Goal: Find specific page/section: Find specific page/section

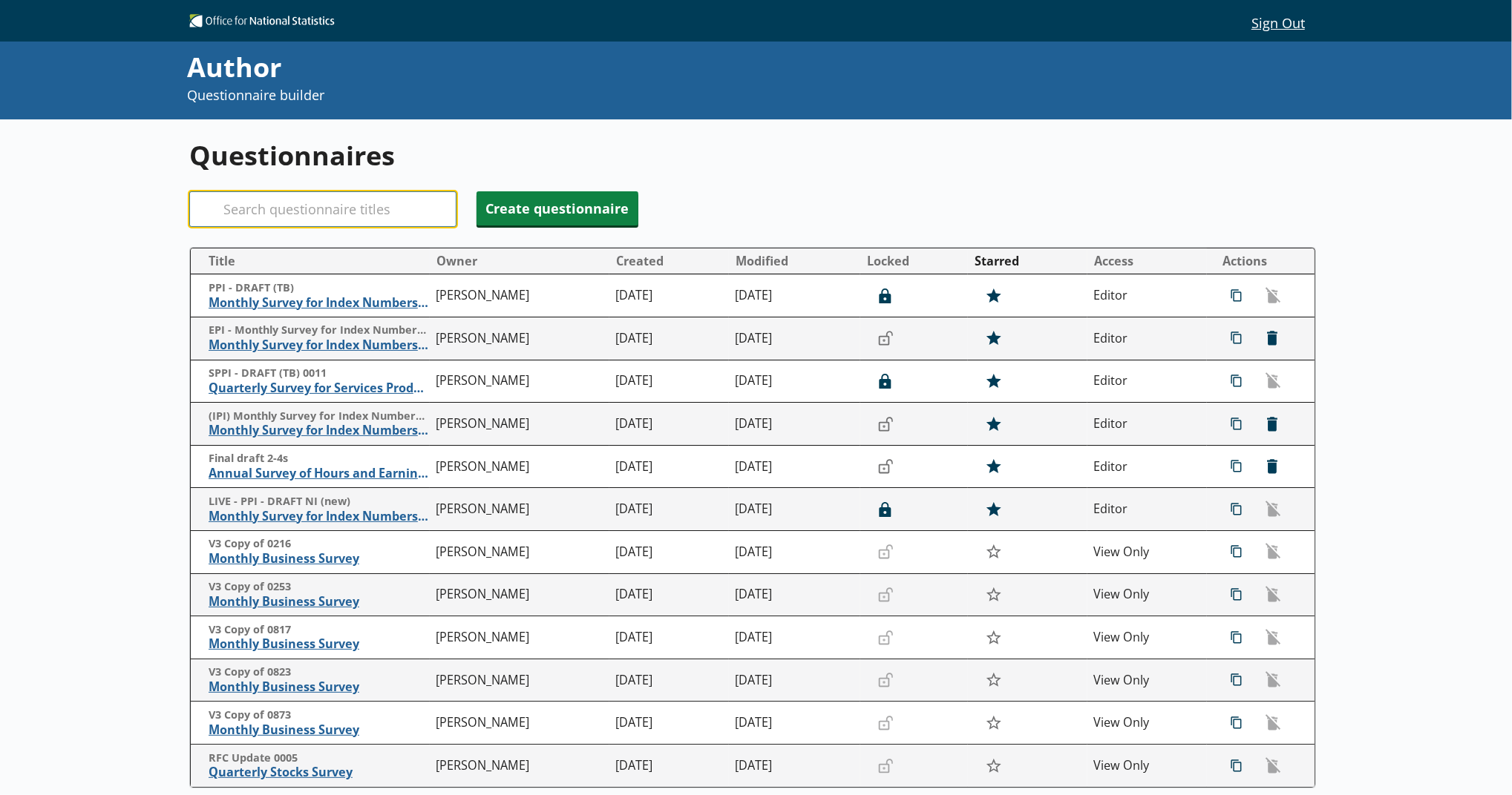
click at [432, 199] on input "Search" at bounding box center [323, 208] width 267 height 36
click at [336, 479] on span "Annual Survey of Hours and Earnings ([PERSON_NAME])" at bounding box center [319, 473] width 219 height 16
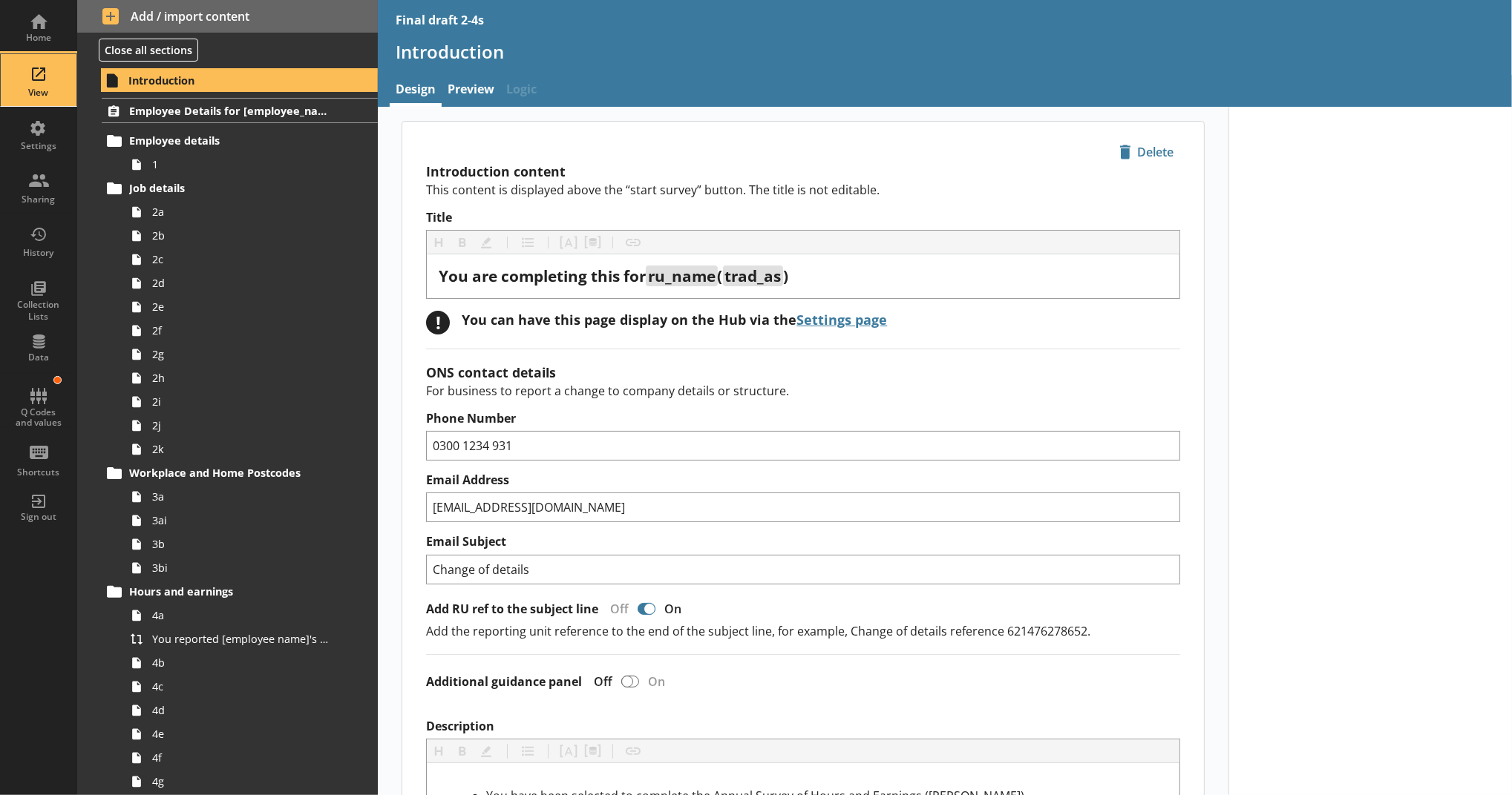
click at [60, 68] on div "View" at bounding box center [38, 80] width 52 height 52
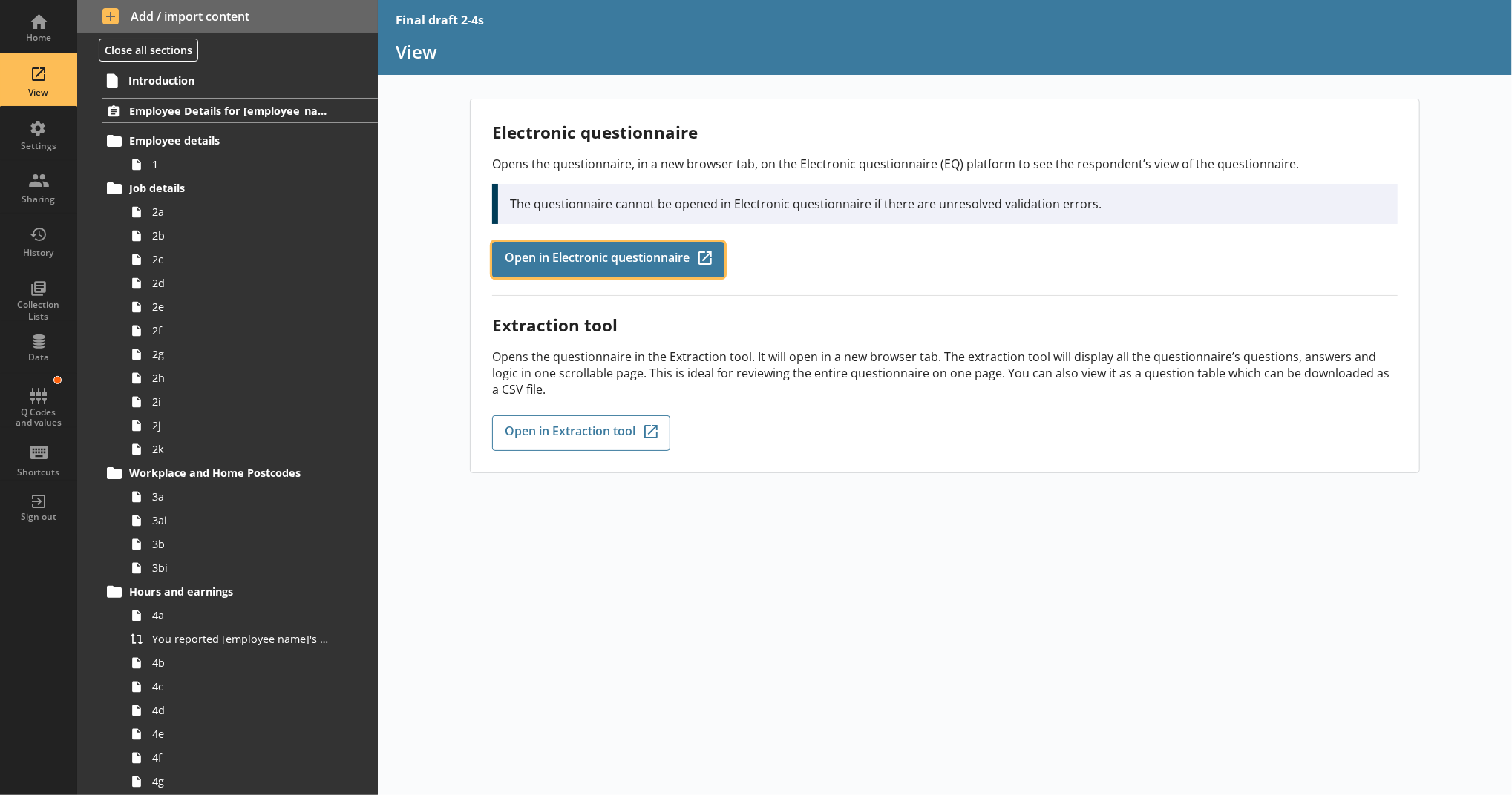
click at [599, 246] on link "Open in Electronic questionnaire Q-Codes_Icon Created with Sketch." at bounding box center [608, 259] width 232 height 36
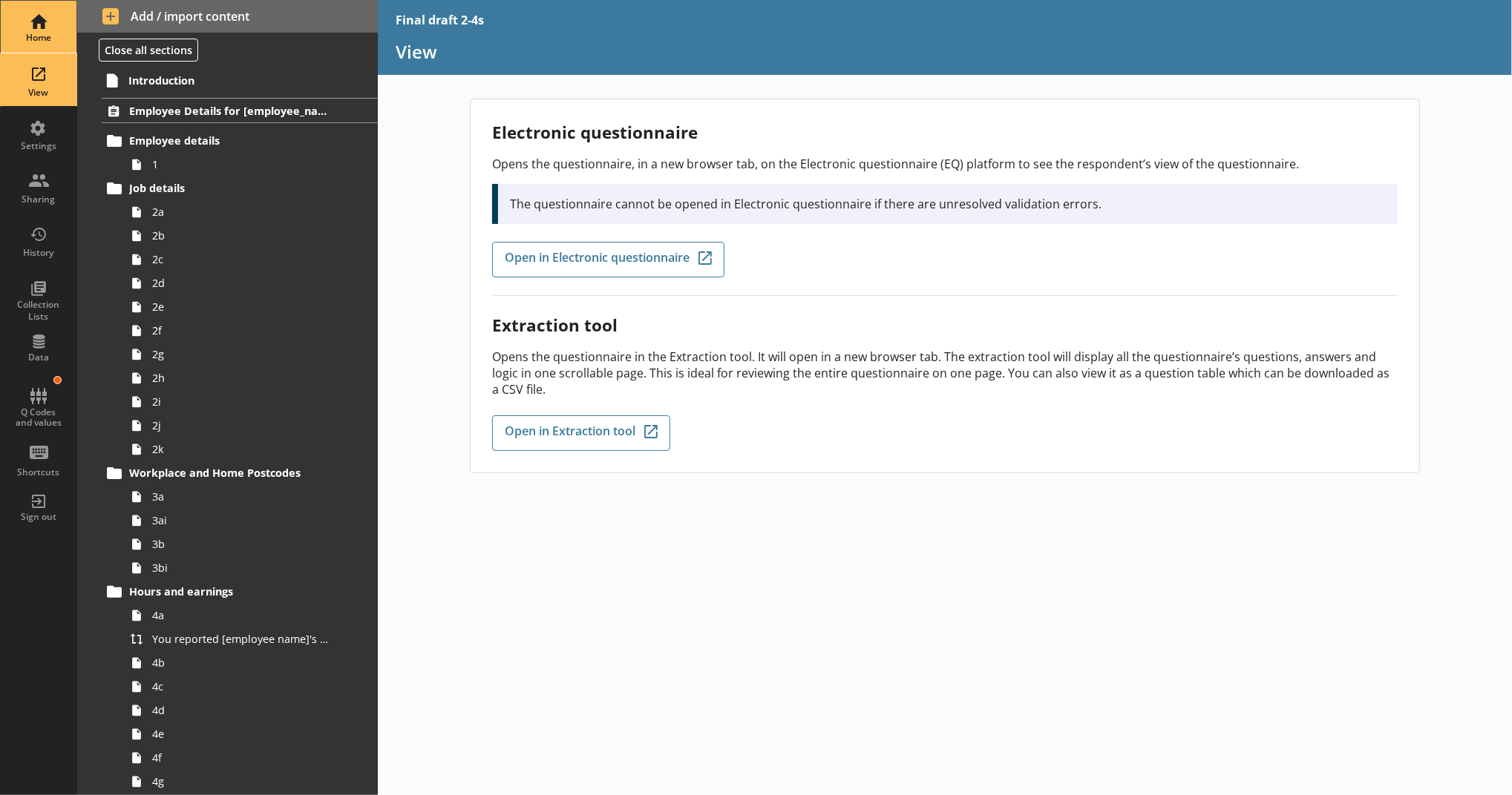
click at [27, 42] on div "Home" at bounding box center [38, 38] width 52 height 12
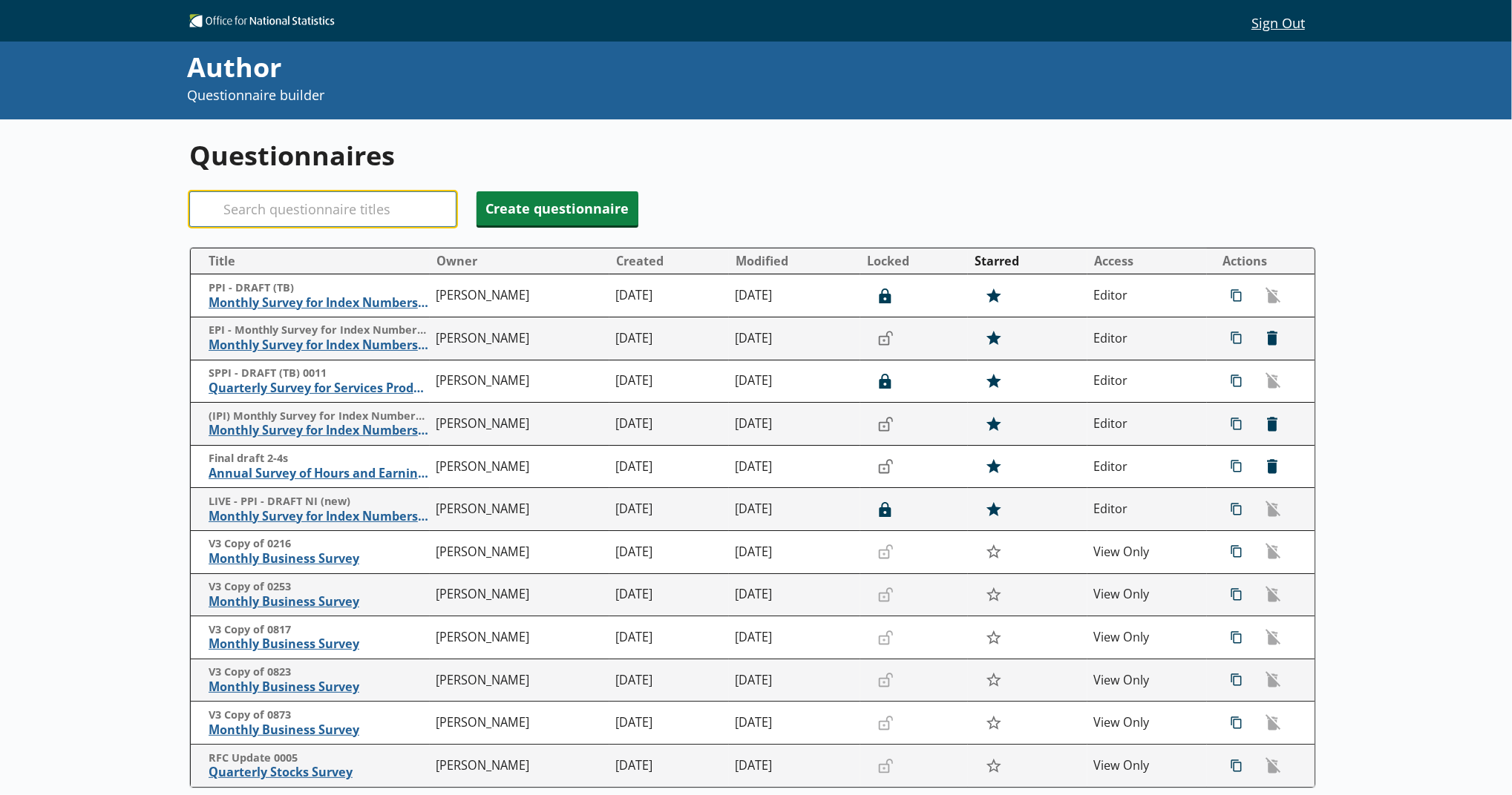
click at [289, 209] on input "Search" at bounding box center [323, 208] width 267 height 36
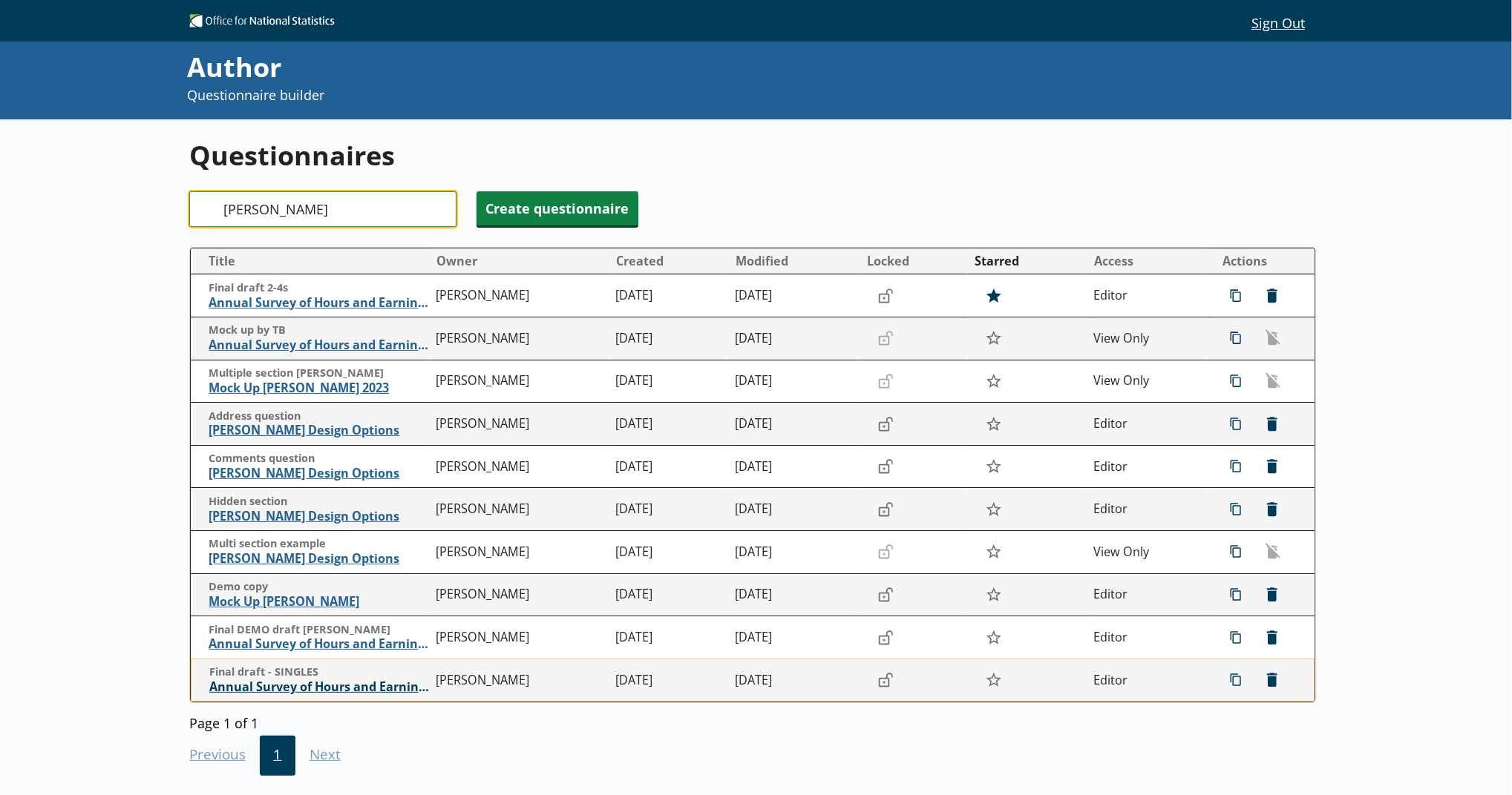
type input "[PERSON_NAME]"
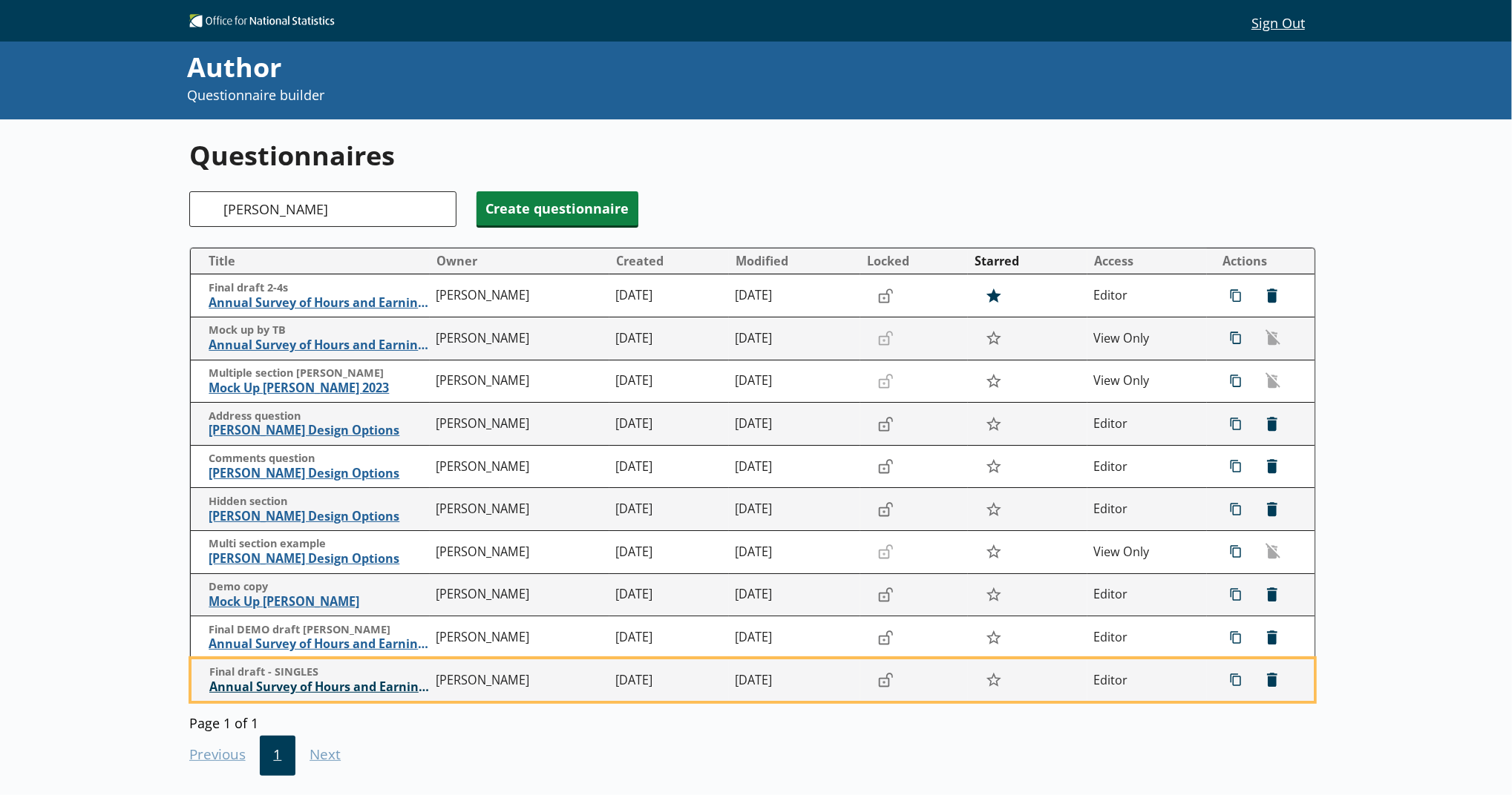
click at [390, 684] on span "Annual Survey of Hours and Earnings ([PERSON_NAME])" at bounding box center [319, 687] width 219 height 16
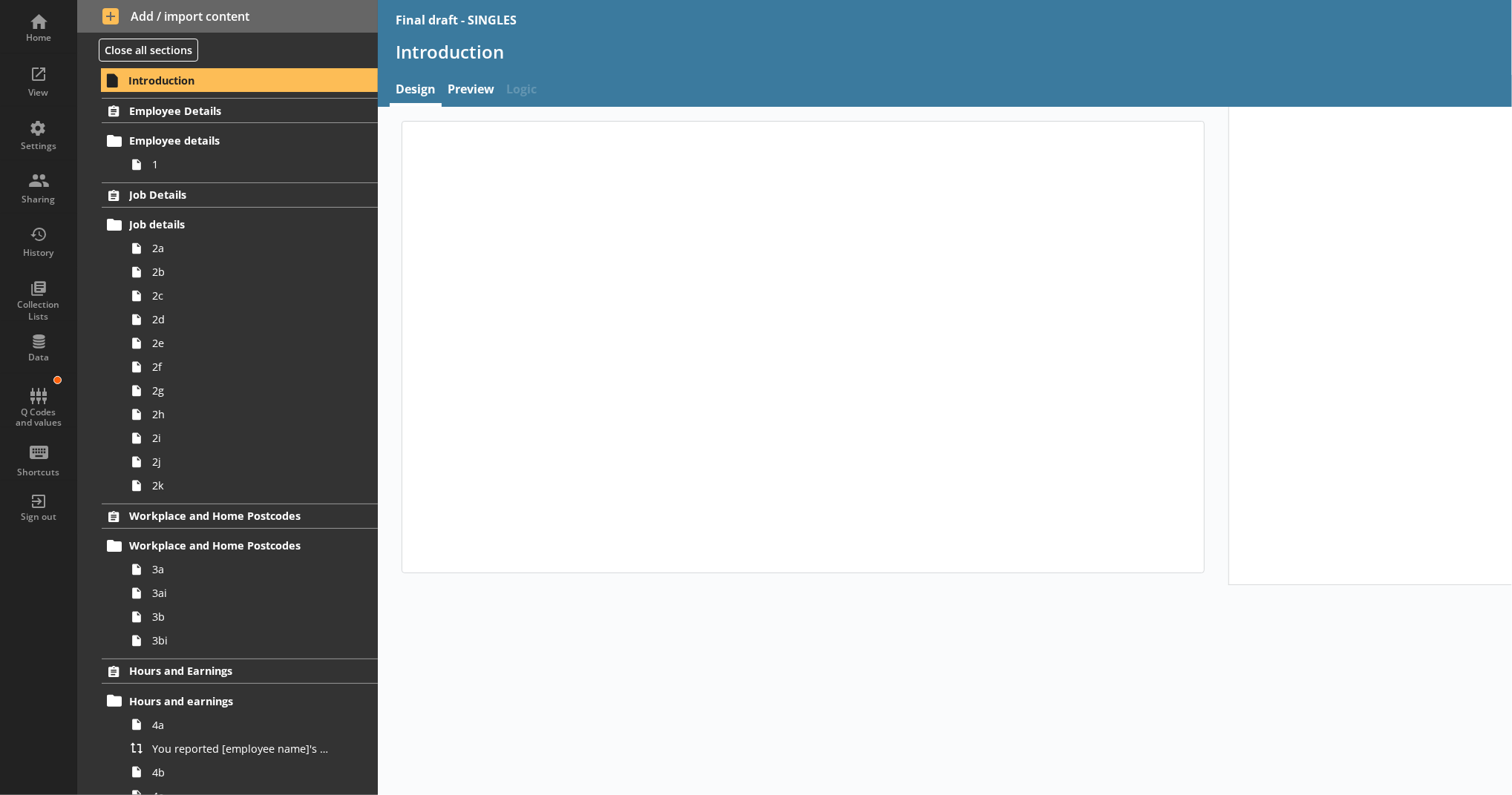
type textarea "x"
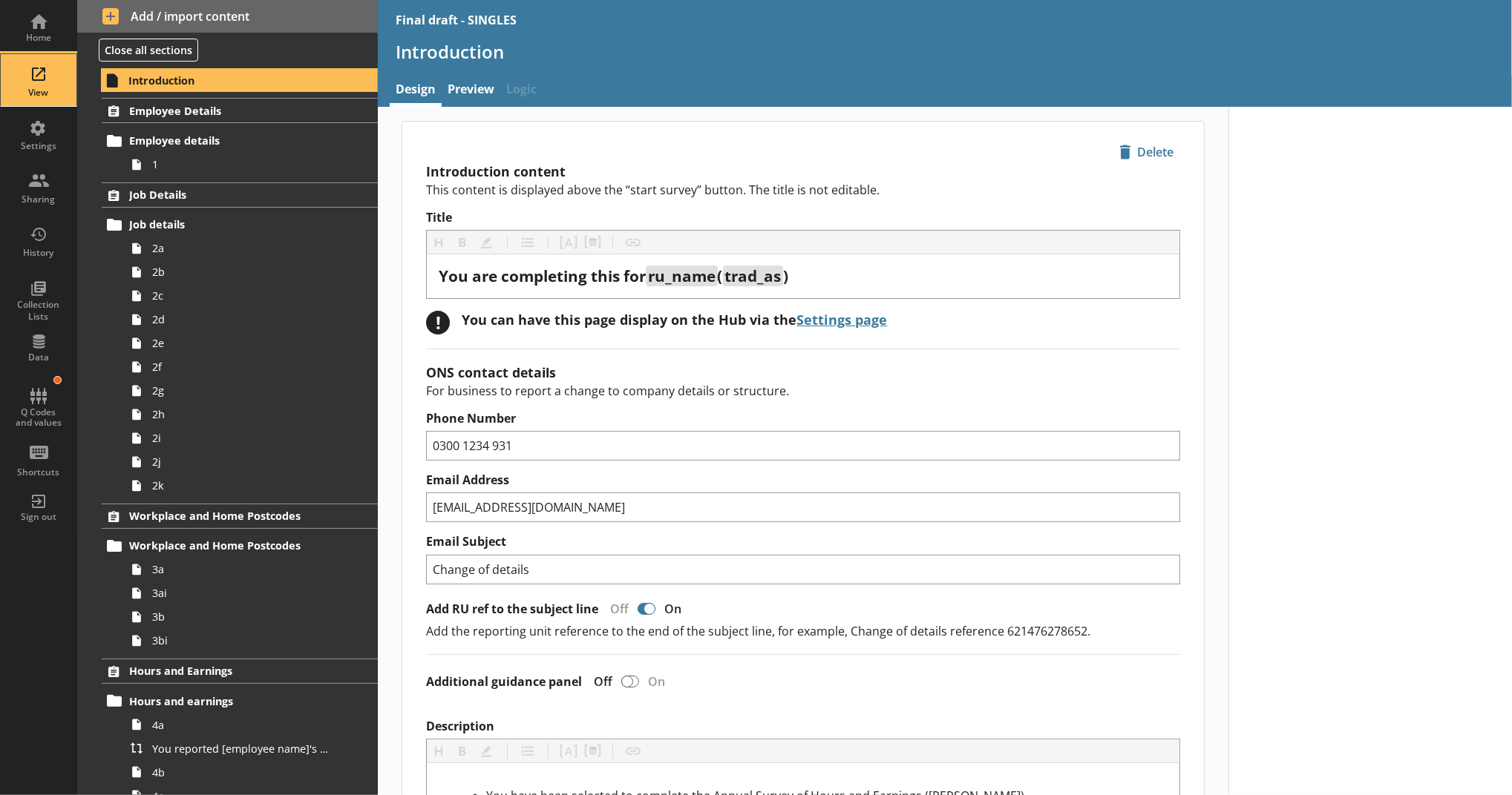
click at [49, 89] on div "View" at bounding box center [38, 93] width 52 height 12
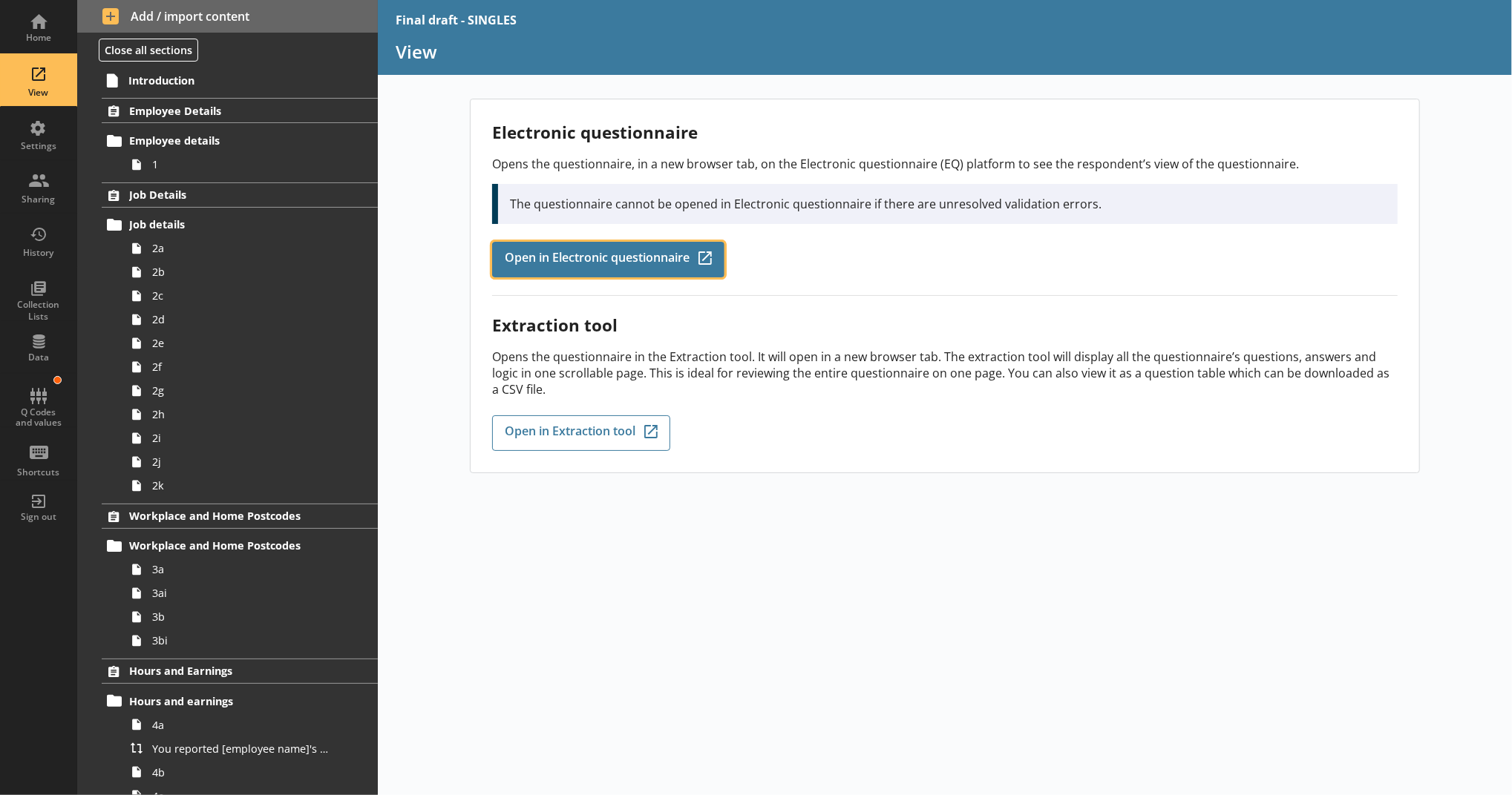
click at [697, 259] on link "Open in Electronic questionnaire Q-Codes_Icon Created with Sketch." at bounding box center [608, 259] width 232 height 36
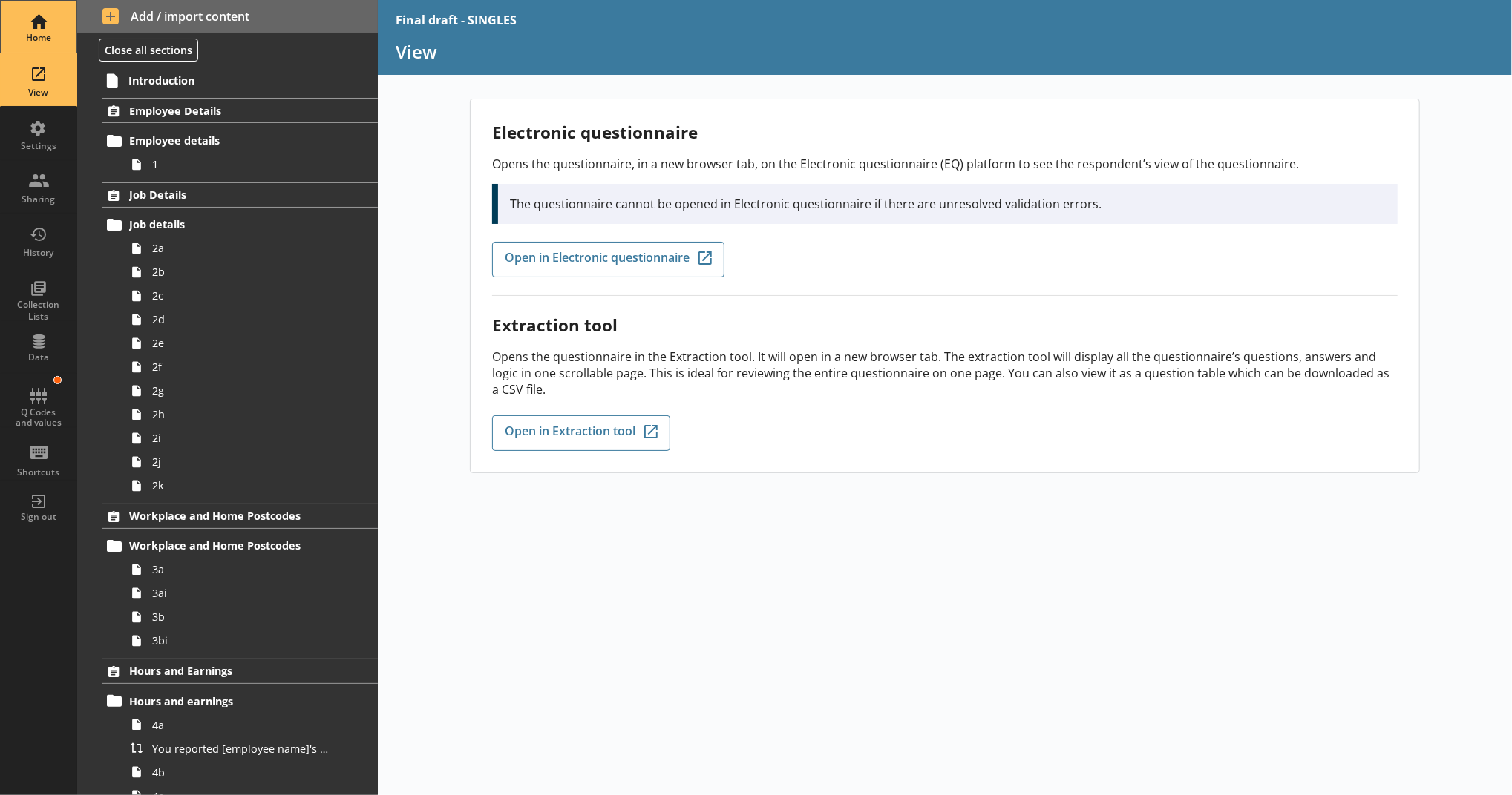
click at [66, 31] on link "Home" at bounding box center [38, 26] width 77 height 54
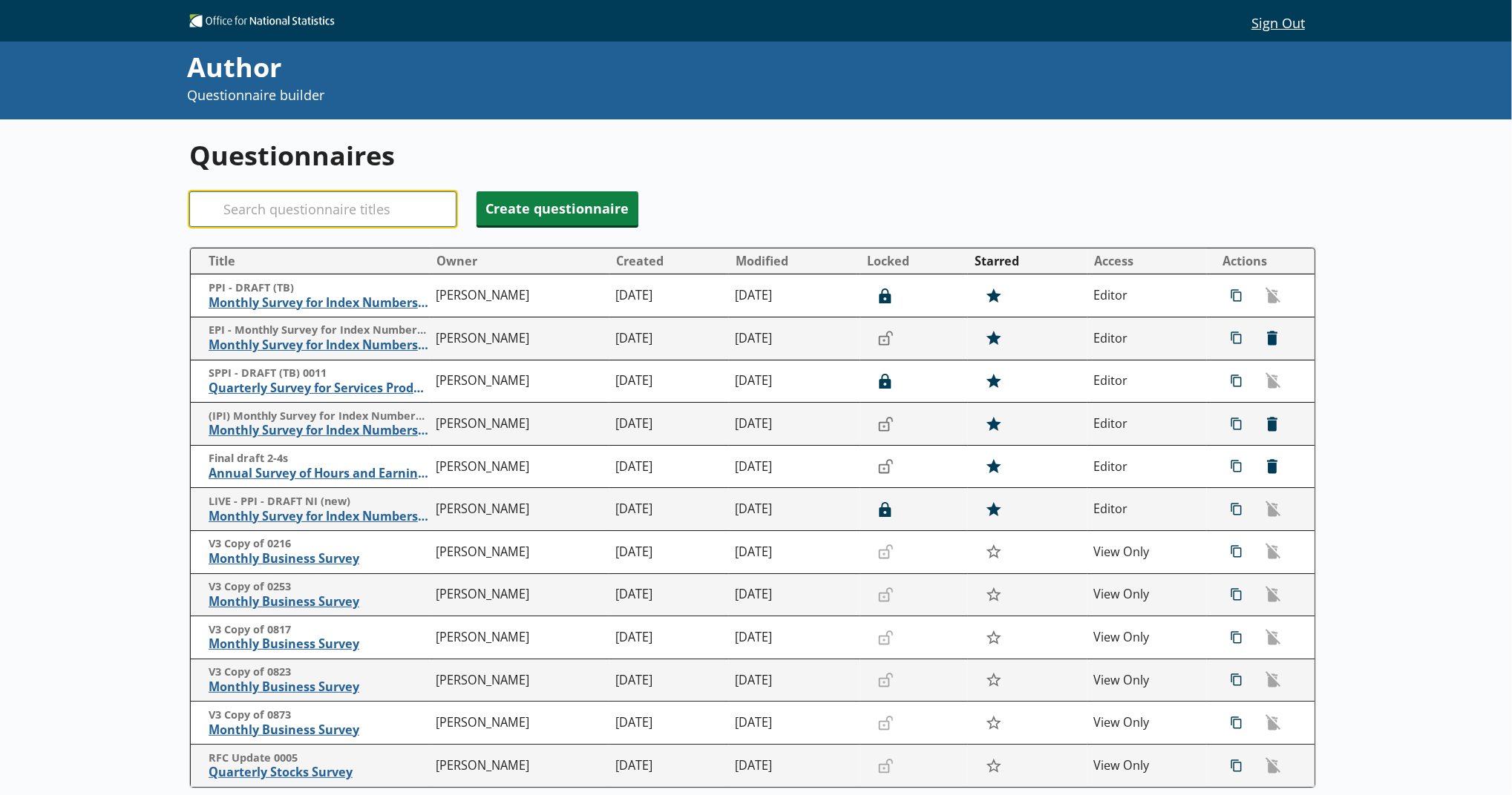
click at [279, 217] on input "Search" at bounding box center [323, 208] width 267 height 36
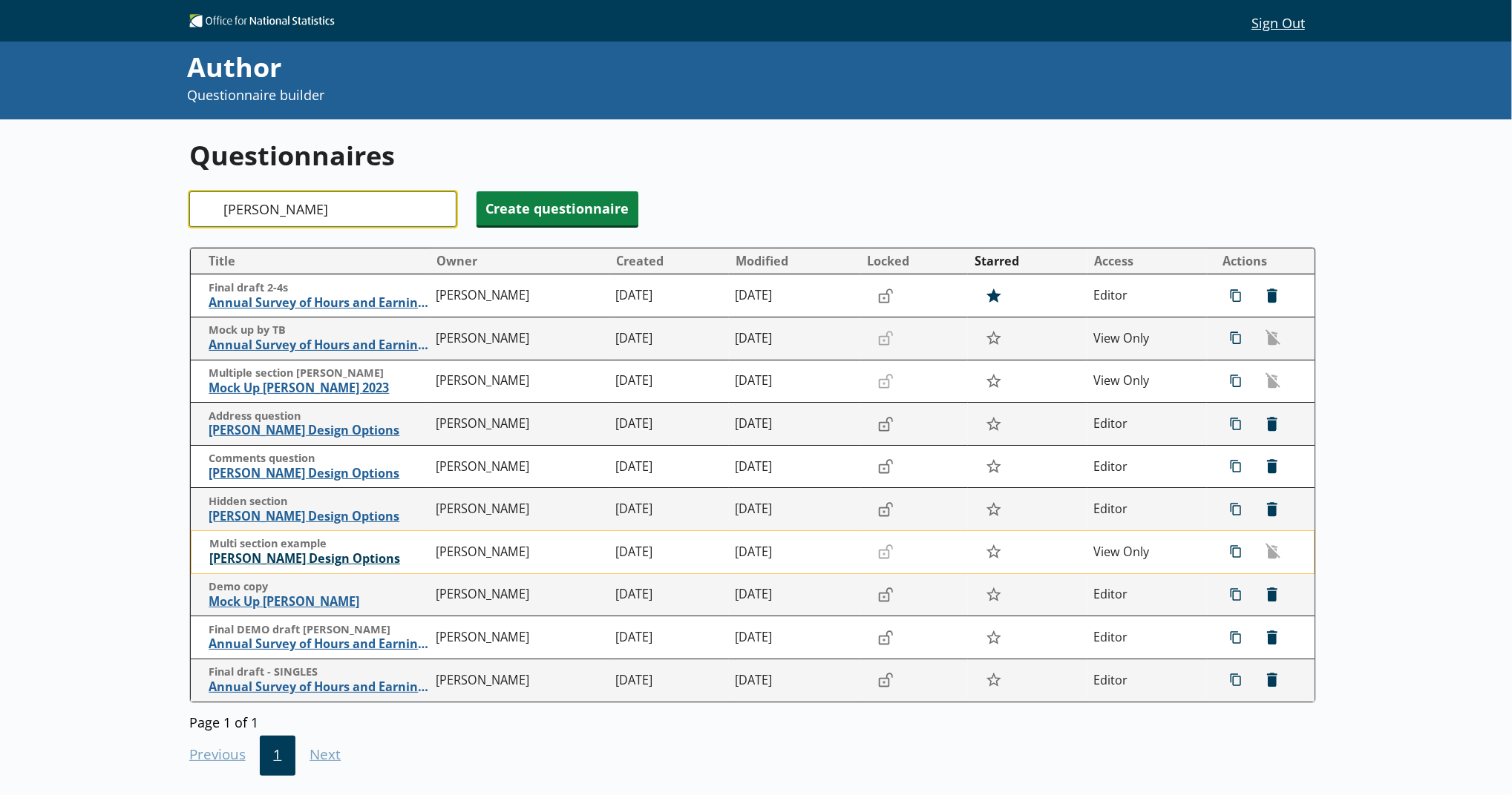
type input "[PERSON_NAME]"
click at [282, 560] on span "[PERSON_NAME] Design Options" at bounding box center [319, 559] width 219 height 16
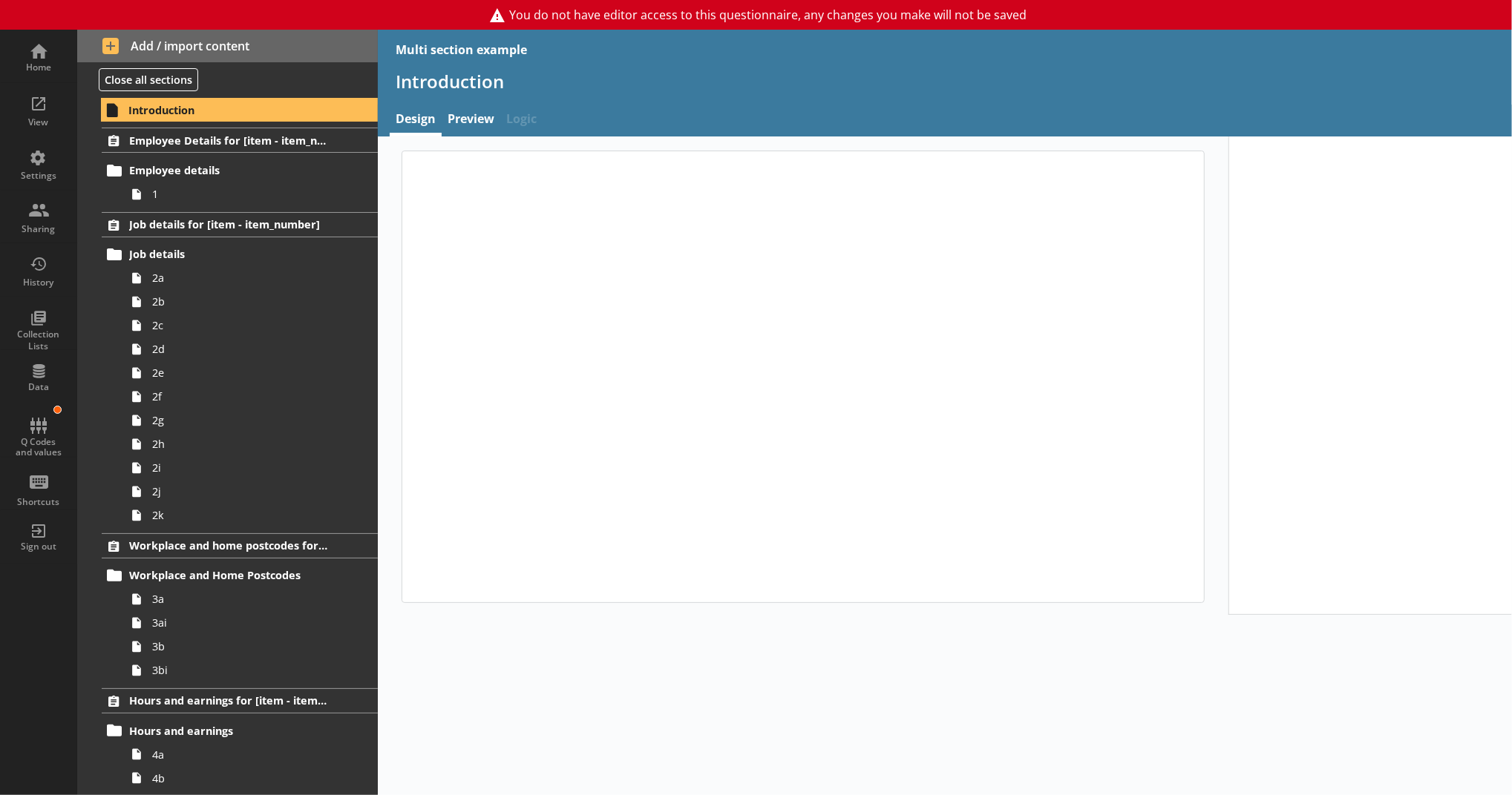
type textarea "x"
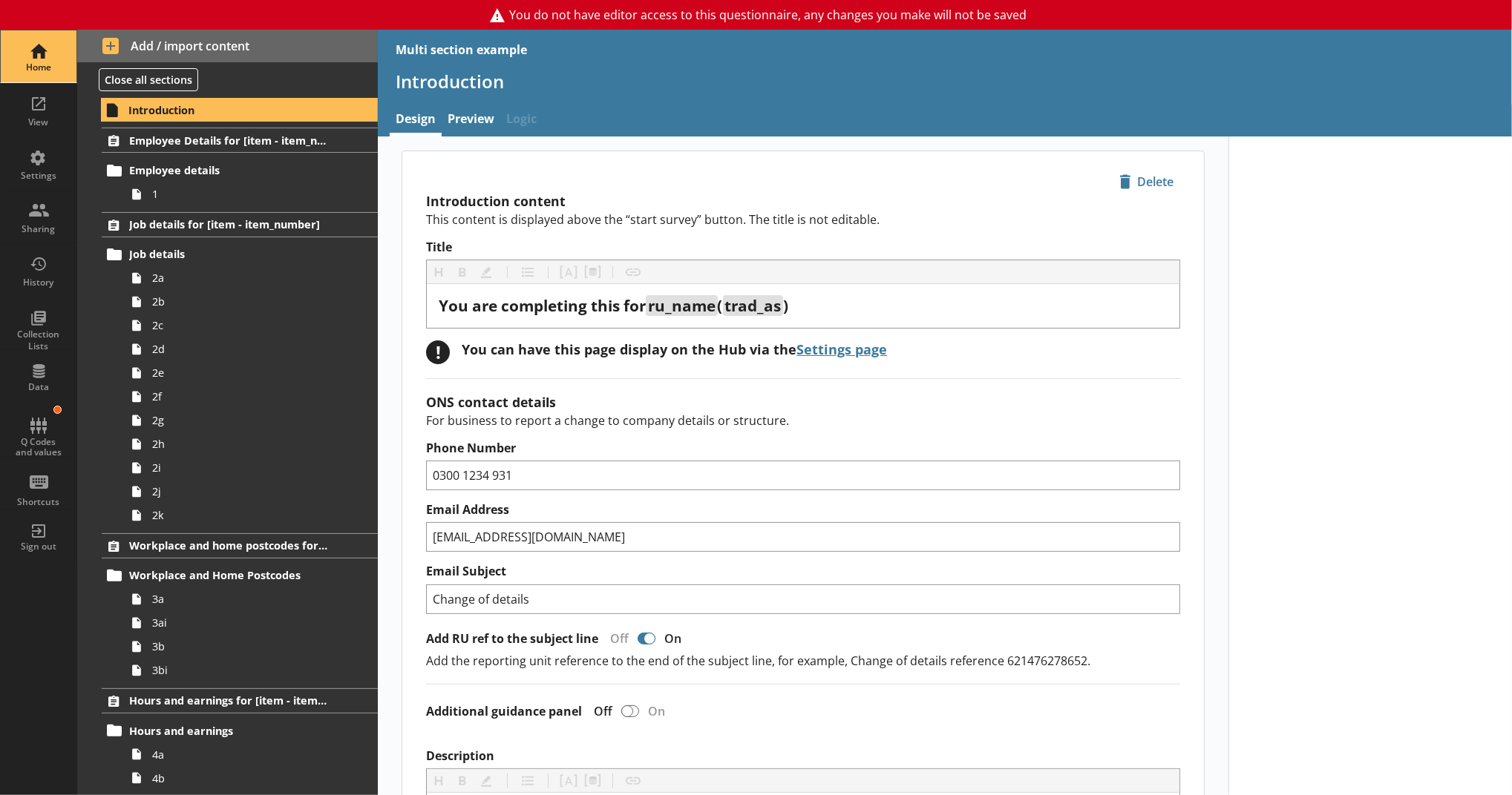
click at [52, 63] on div "Home" at bounding box center [38, 67] width 52 height 12
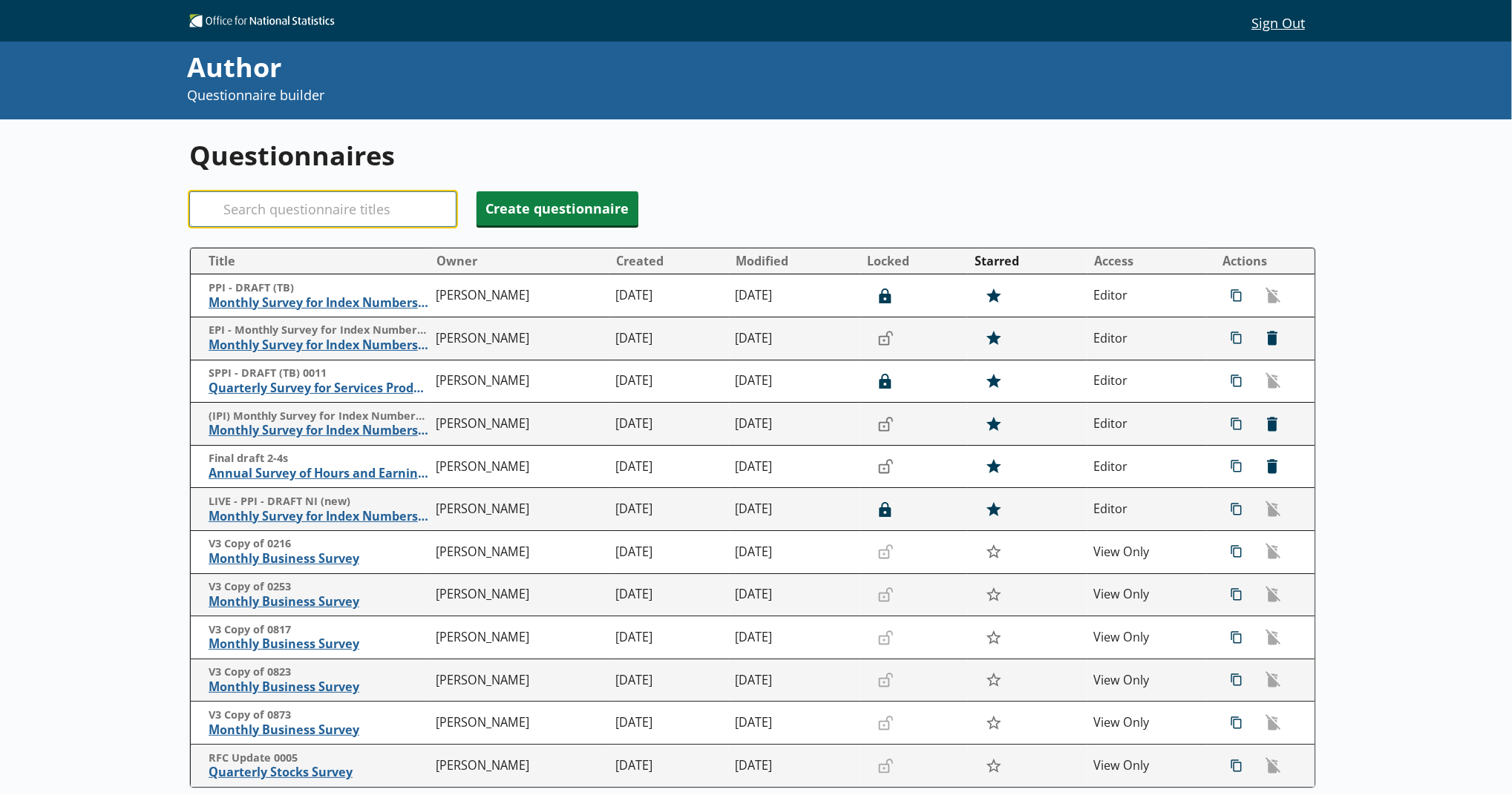
click at [417, 203] on input "Search" at bounding box center [323, 208] width 267 height 36
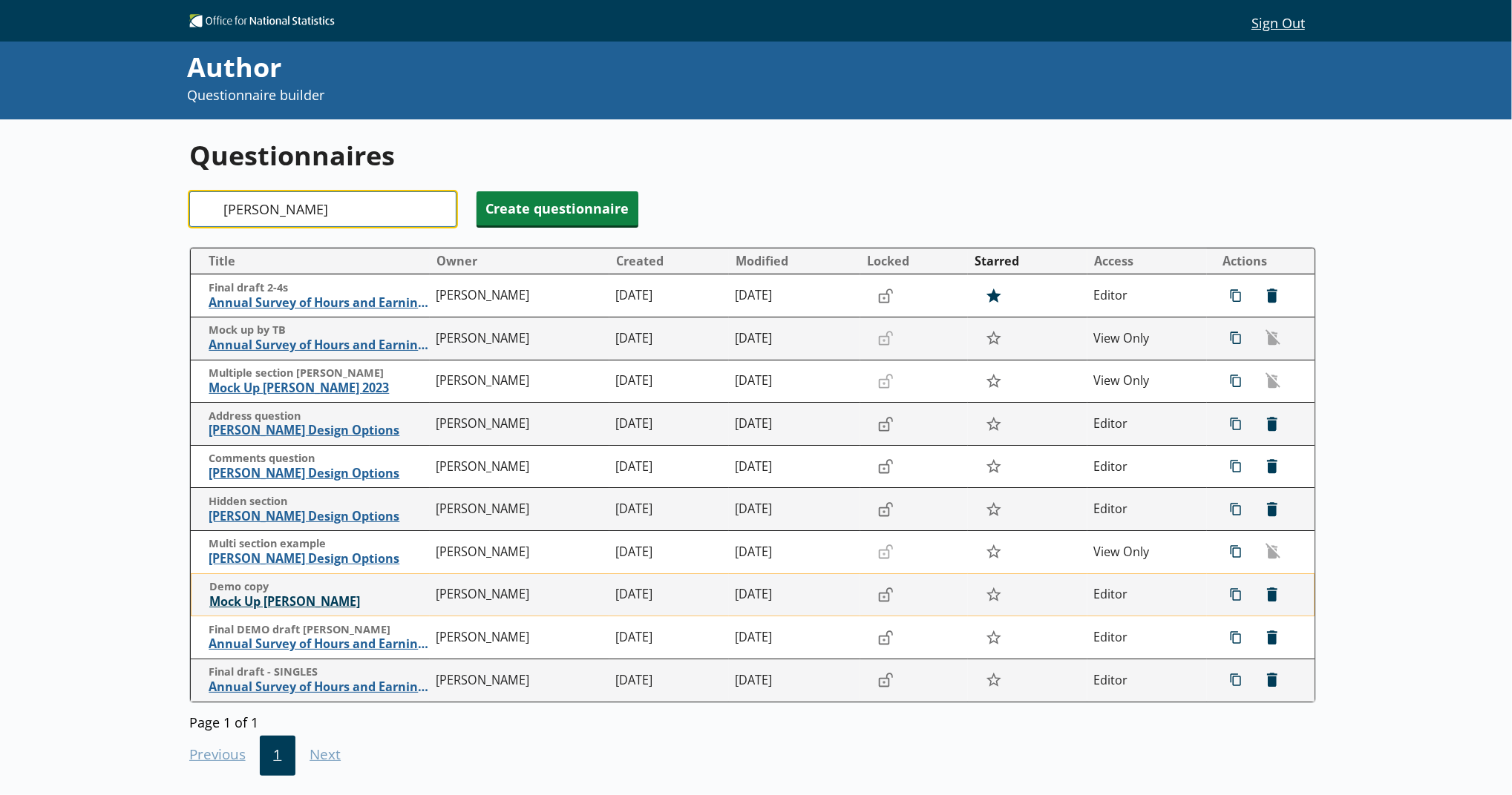
type input "[PERSON_NAME]"
click at [286, 606] on span "Mock Up [PERSON_NAME]" at bounding box center [319, 602] width 219 height 16
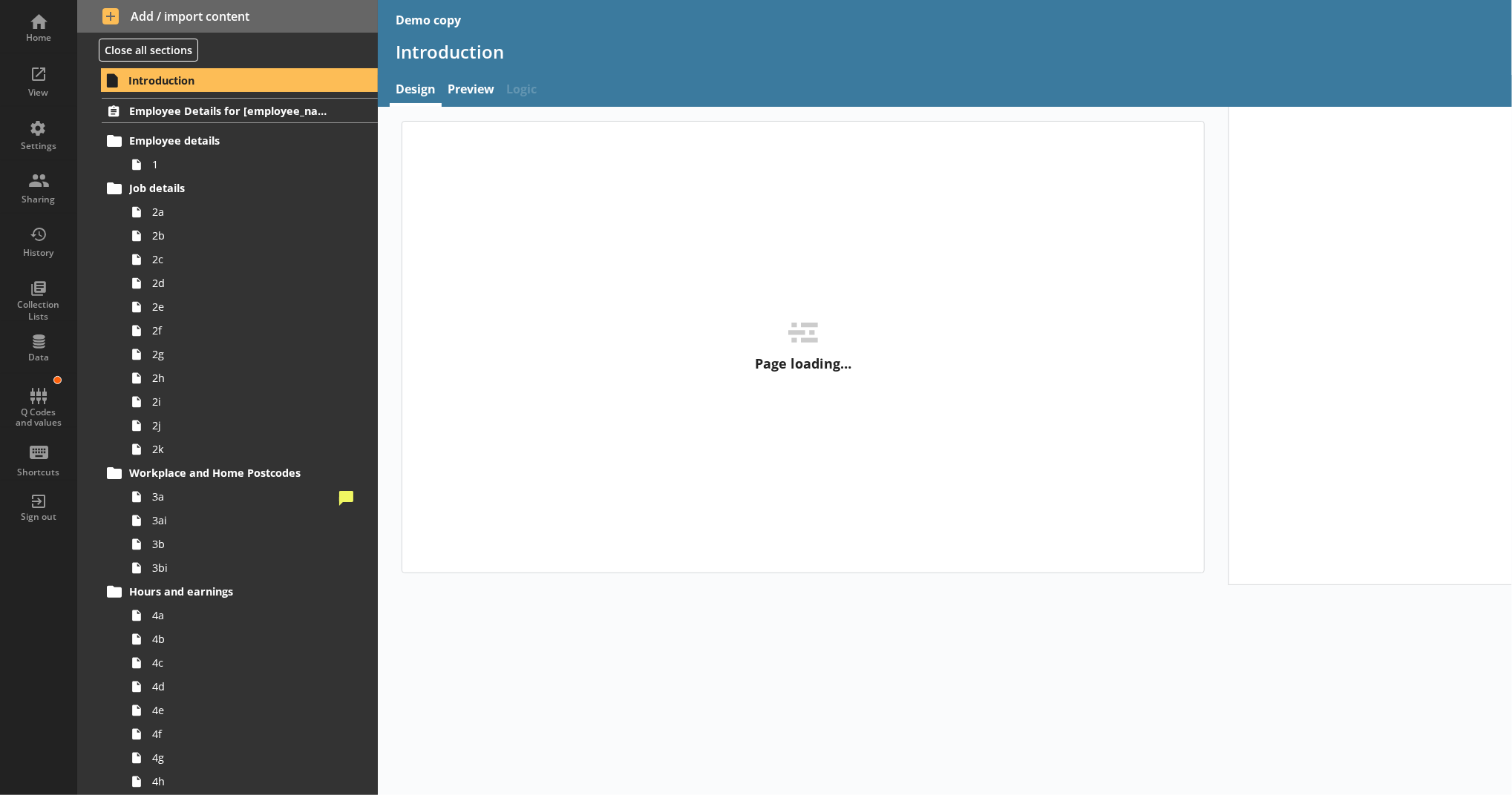
type textarea "x"
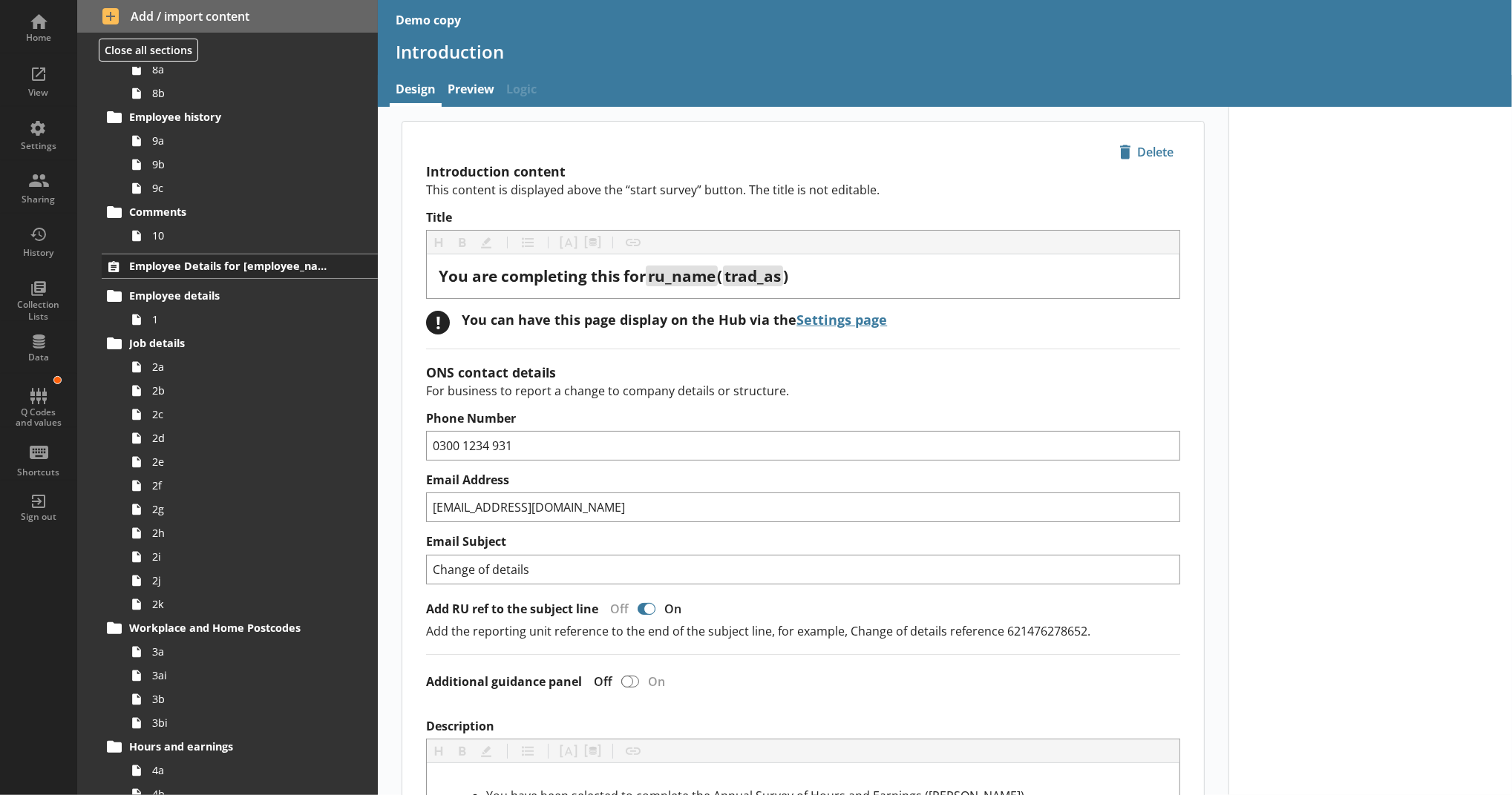
scroll to position [2802, 0]
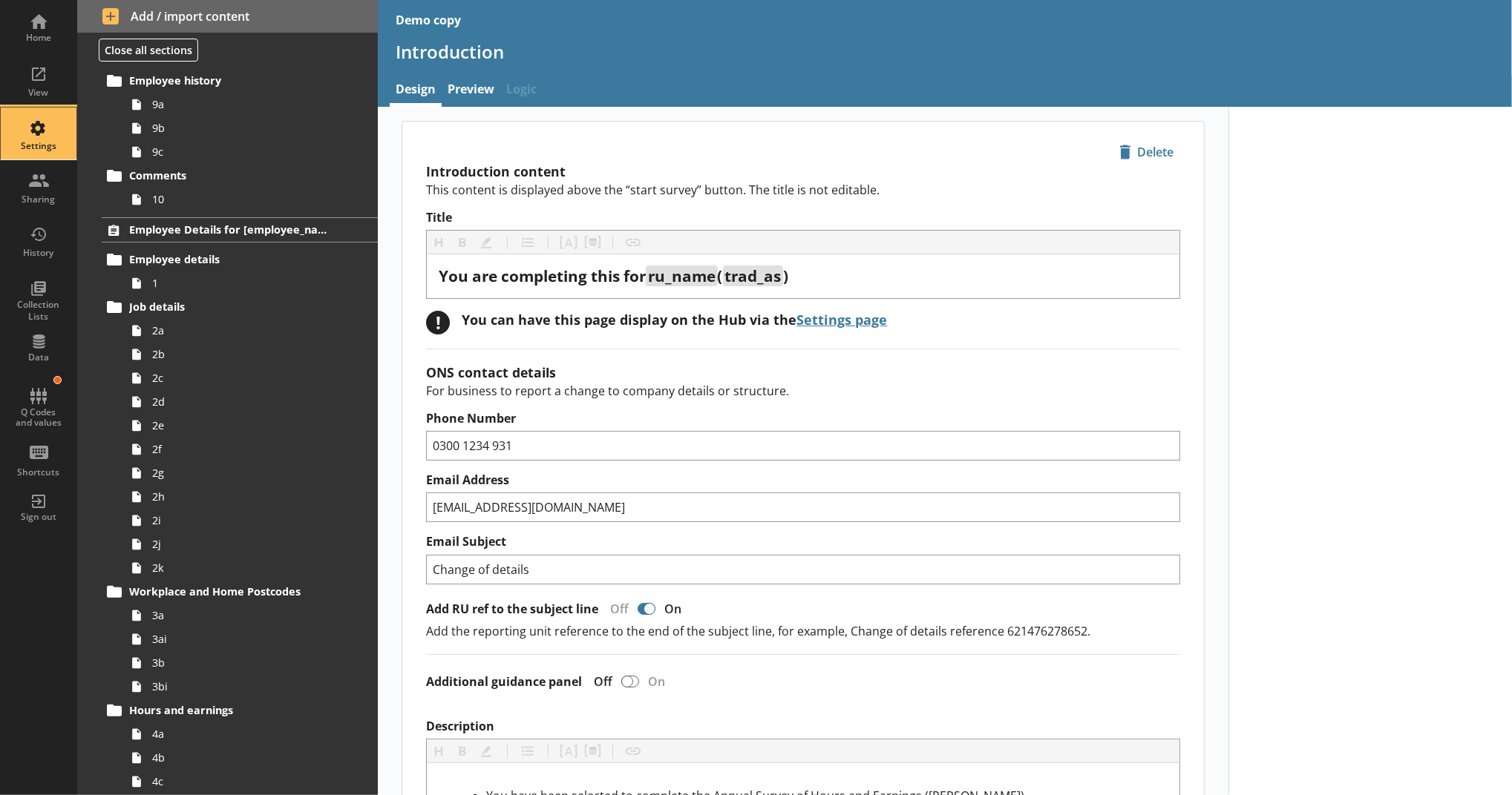
click at [51, 107] on div "Settings" at bounding box center [38, 132] width 52 height 52
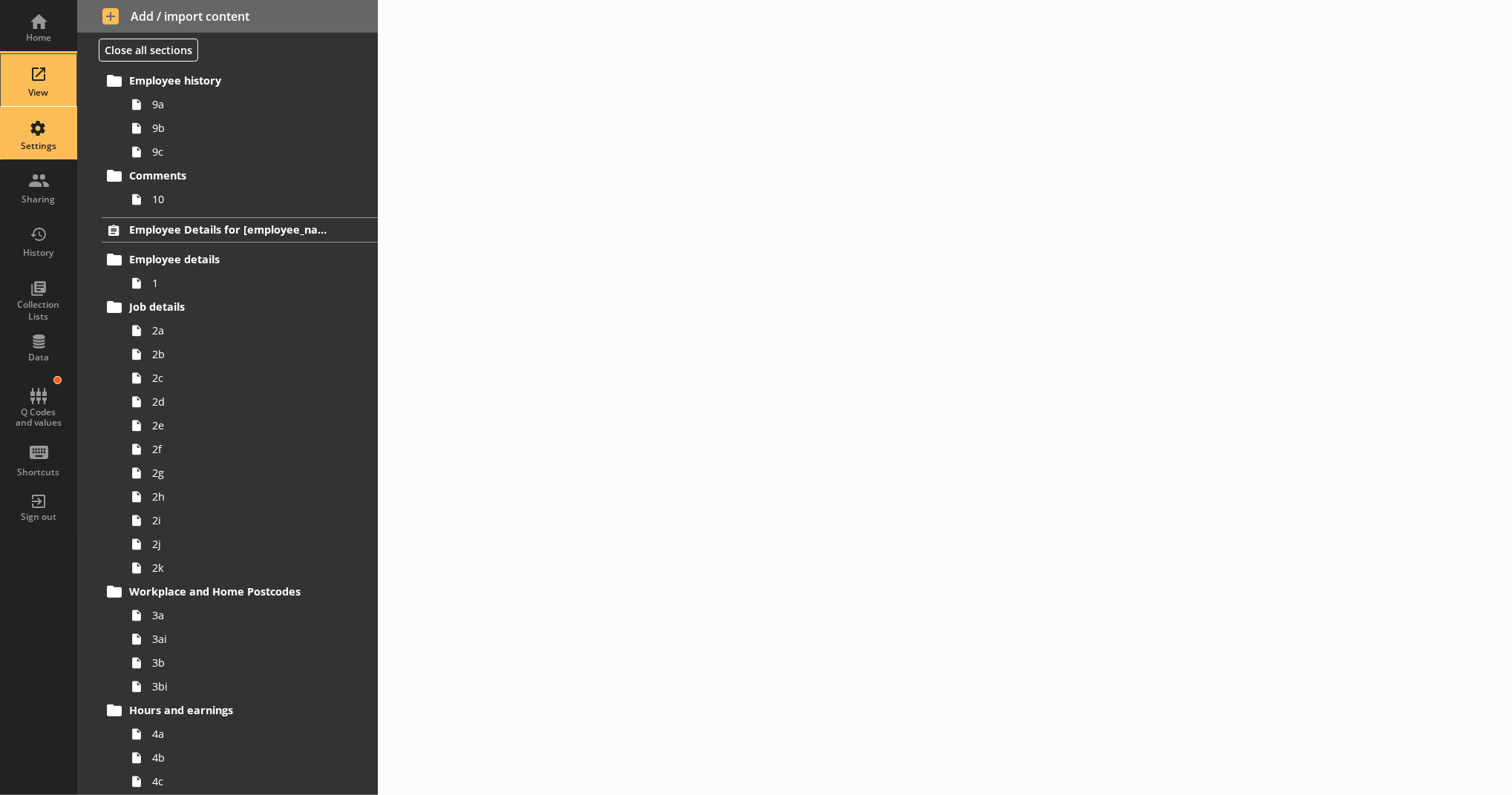
click at [48, 94] on div "View" at bounding box center [38, 93] width 52 height 12
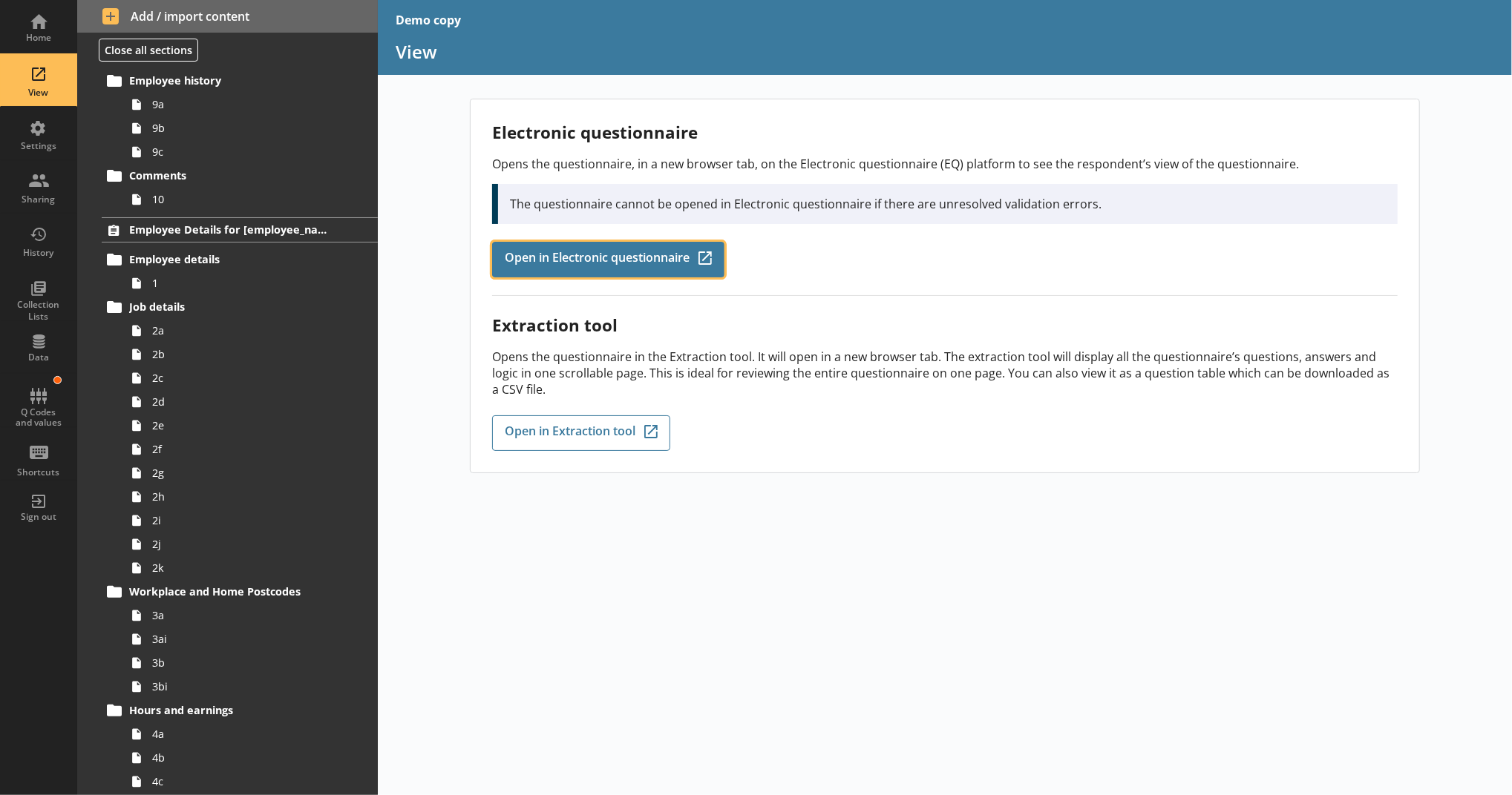
click at [598, 251] on span "Open in Electronic questionnaire" at bounding box center [598, 259] width 185 height 17
